Goal: Information Seeking & Learning: Learn about a topic

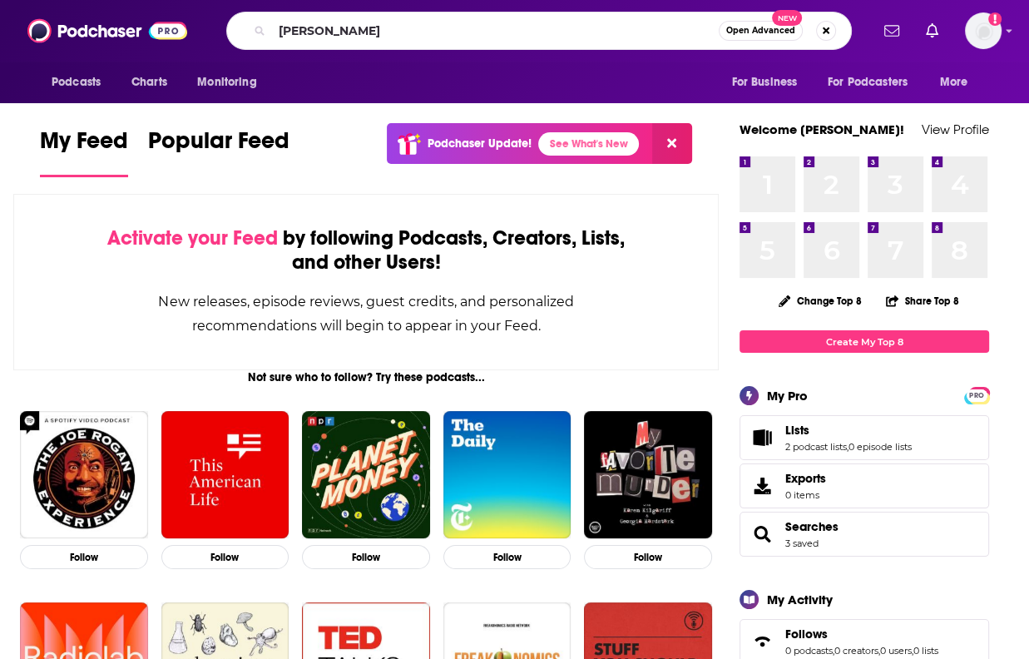
type input "[PERSON_NAME]"
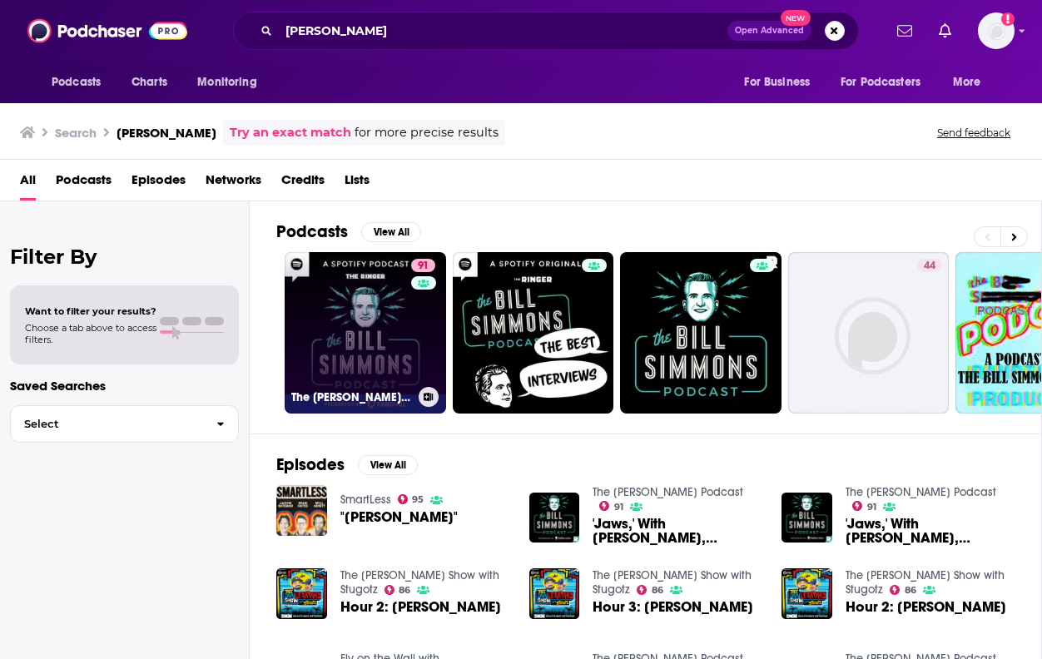
click at [387, 302] on link "91 The [PERSON_NAME] Podcast" at bounding box center [365, 332] width 161 height 161
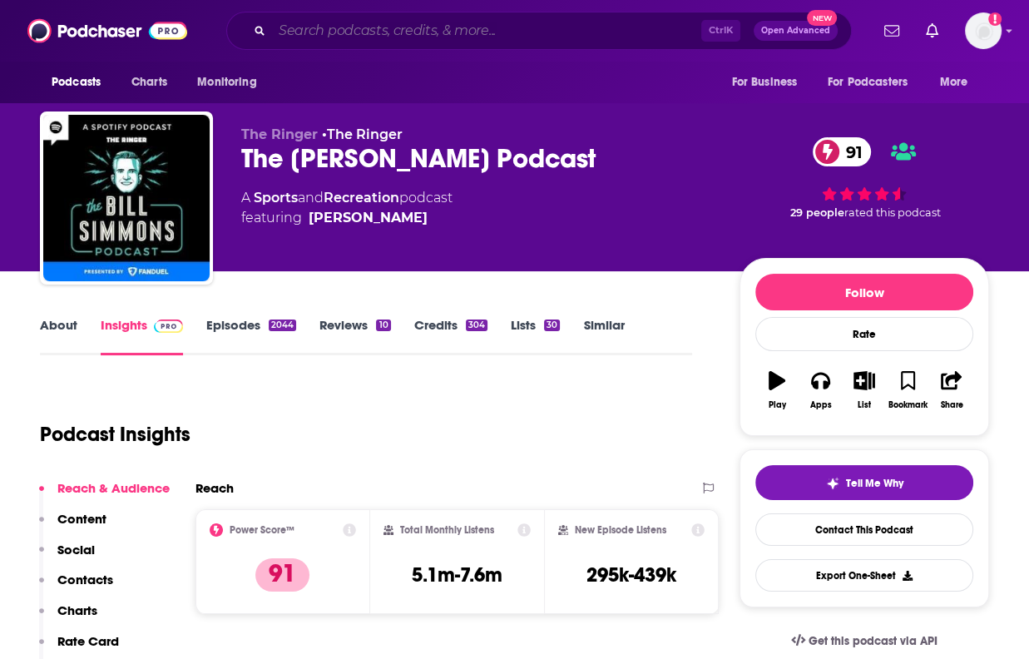
click at [359, 31] on input "Search podcasts, credits, & more..." at bounding box center [486, 30] width 429 height 27
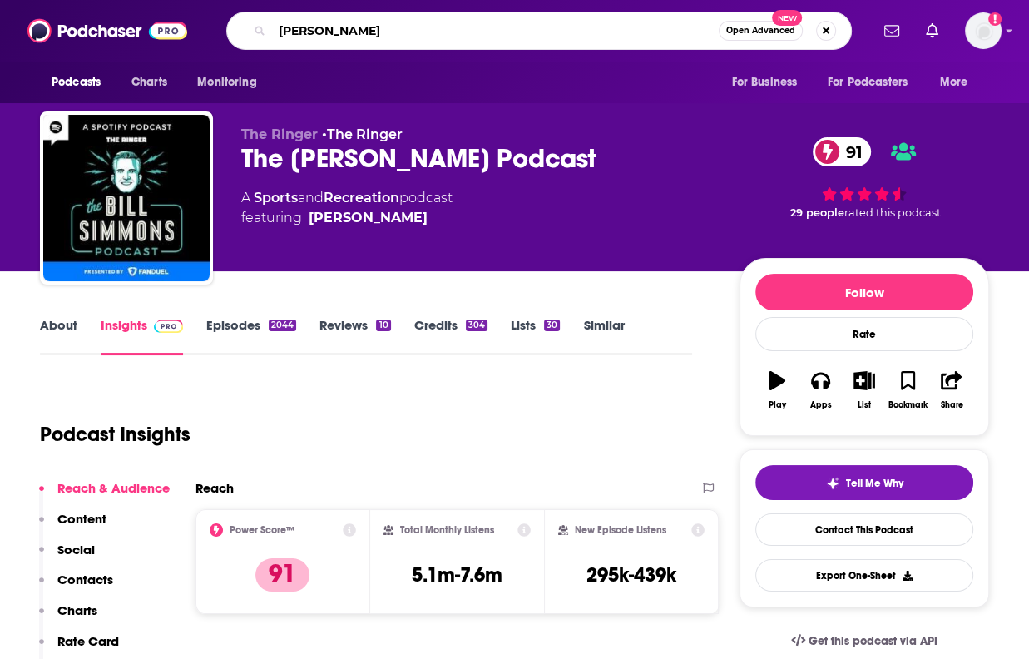
type input "[PERSON_NAME]"
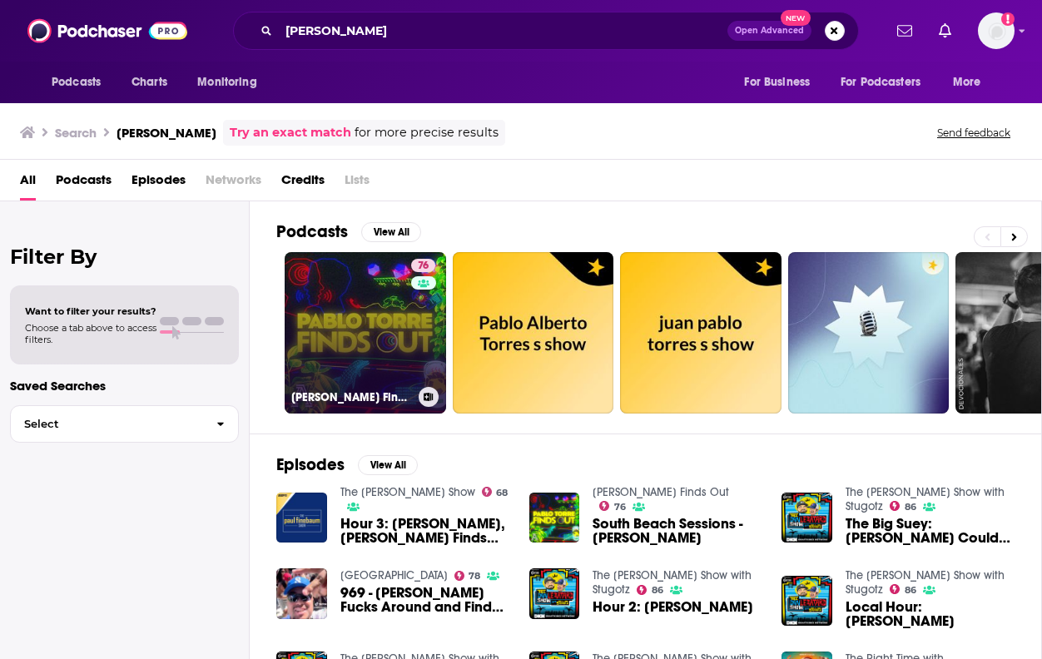
click at [402, 369] on link "76 [PERSON_NAME] Finds Out" at bounding box center [365, 332] width 161 height 161
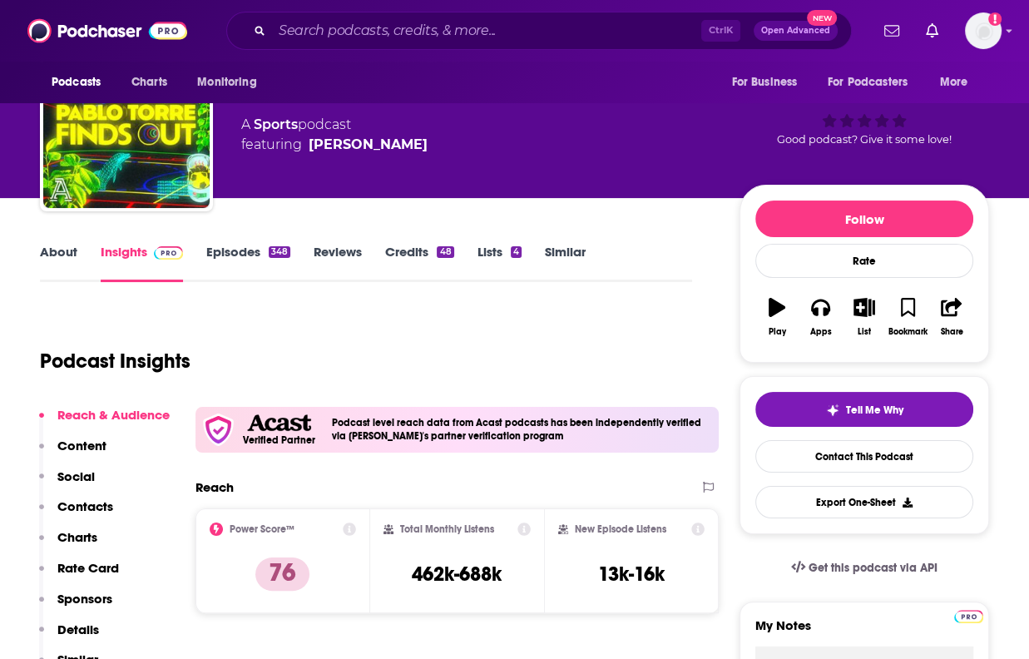
scroll to position [83, 0]
